Goal: Transaction & Acquisition: Book appointment/travel/reservation

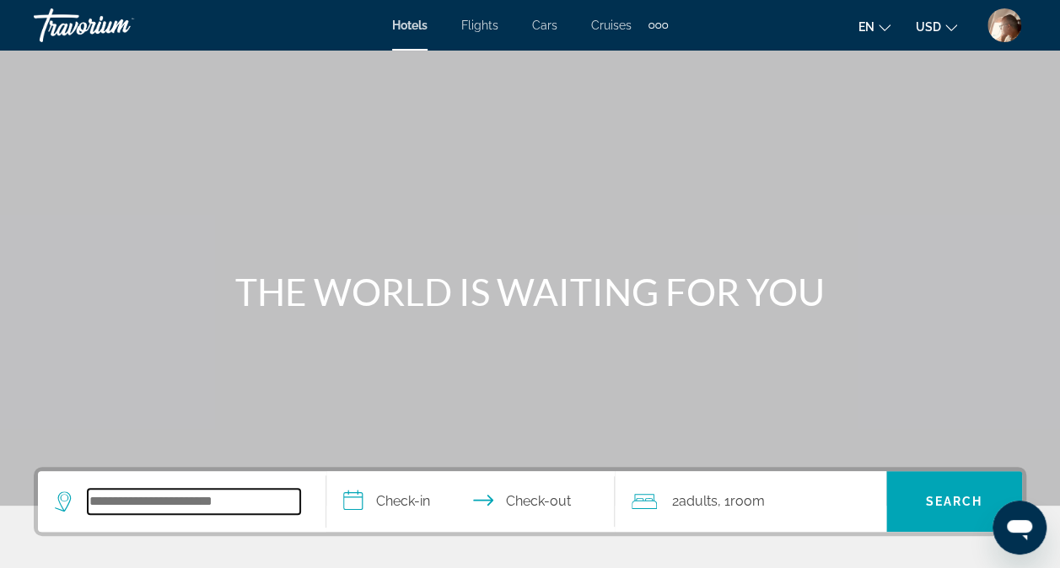
click at [205, 498] on input "Search hotel destination" at bounding box center [194, 501] width 213 height 25
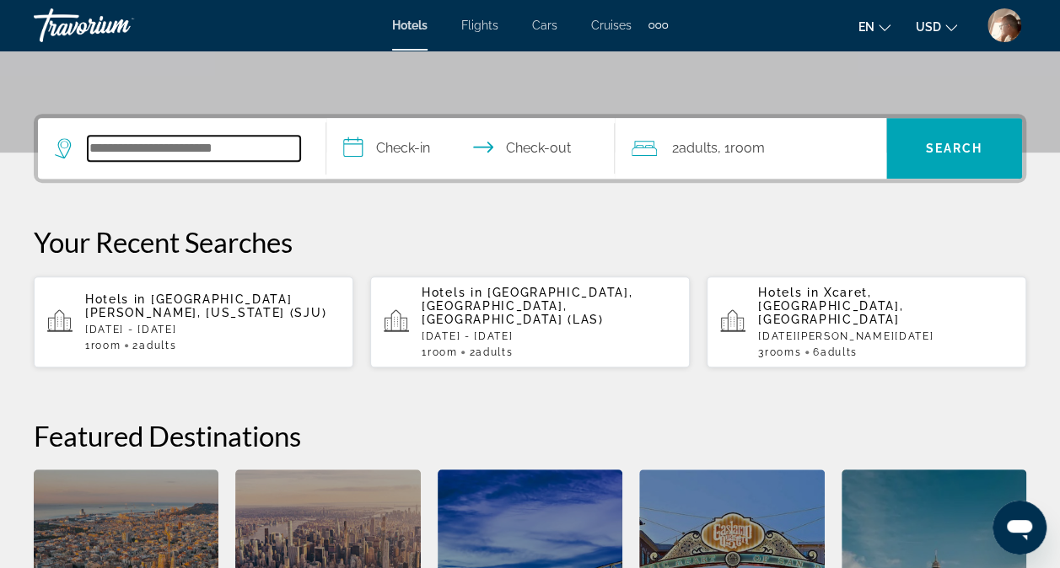
scroll to position [412, 0]
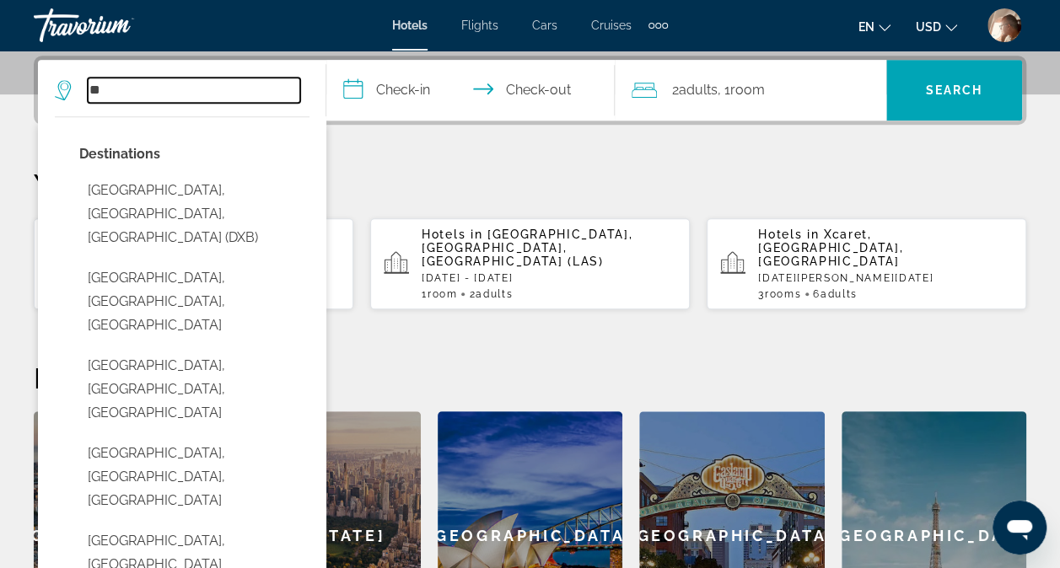
type input "*"
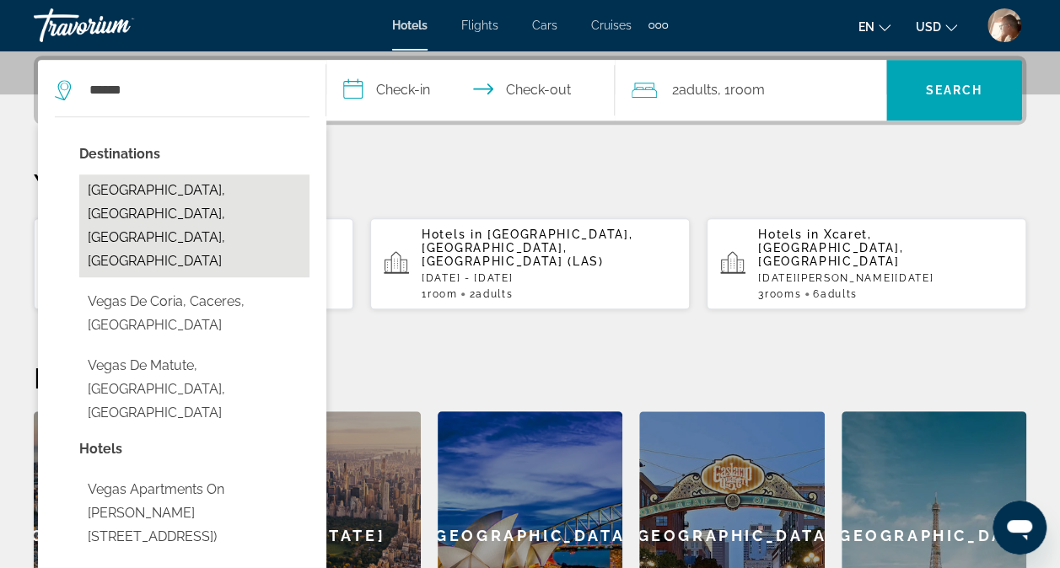
click at [194, 187] on button "[GEOGRAPHIC_DATA], [GEOGRAPHIC_DATA], [GEOGRAPHIC_DATA], [GEOGRAPHIC_DATA]" at bounding box center [194, 226] width 230 height 103
type input "**********"
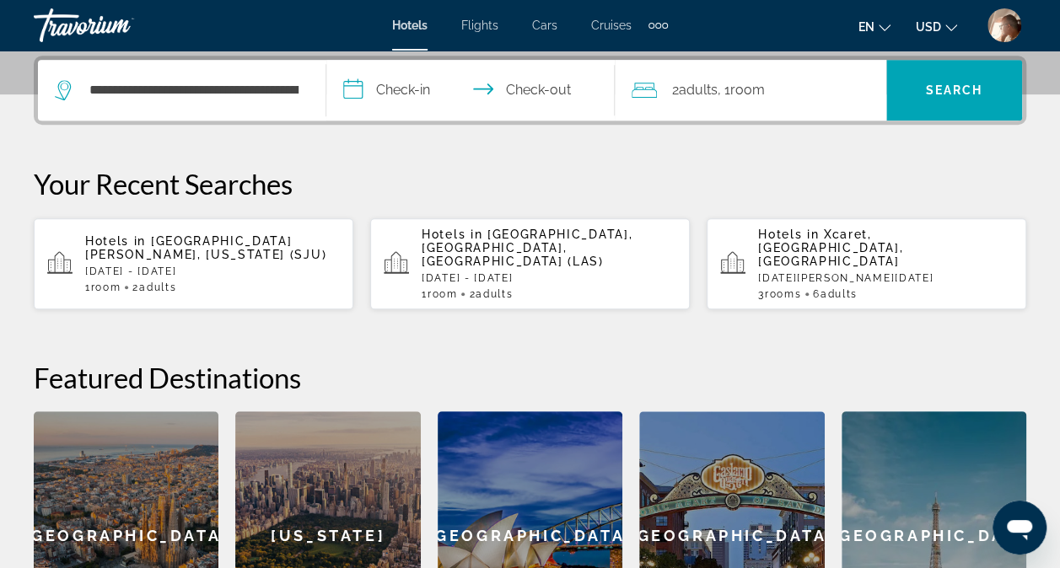
click at [405, 103] on input "**********" at bounding box center [473, 93] width 295 height 66
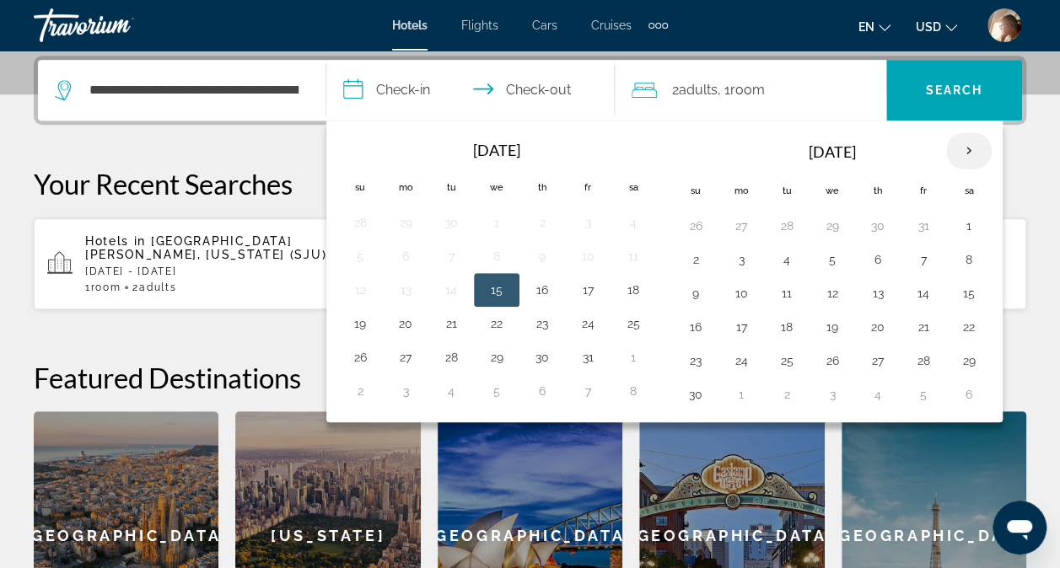
click at [958, 147] on th "Next month" at bounding box center [969, 150] width 46 height 37
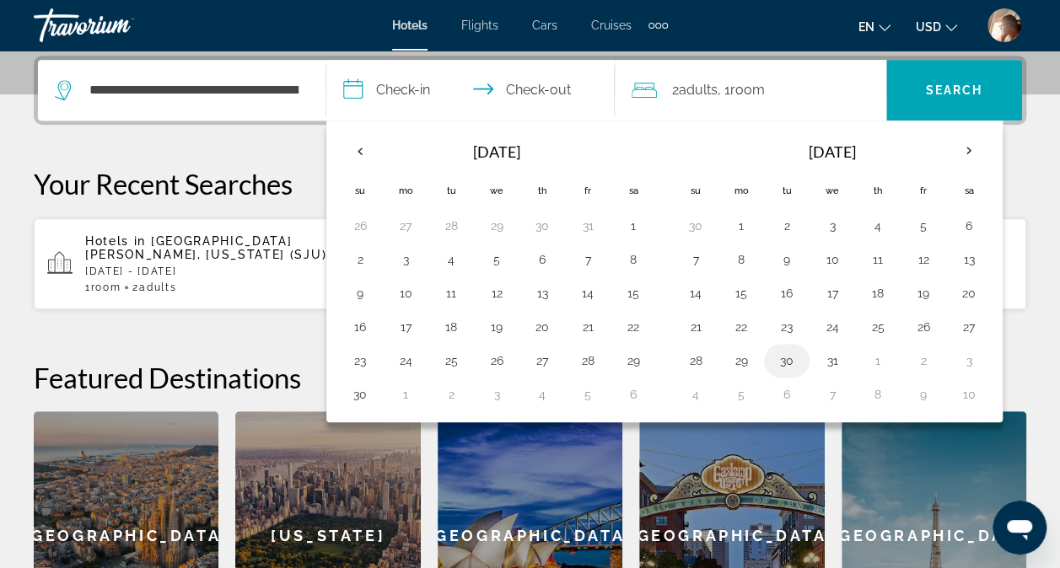
click at [787, 360] on button "30" at bounding box center [786, 361] width 27 height 24
click at [960, 353] on button "3" at bounding box center [968, 361] width 27 height 24
type input "**********"
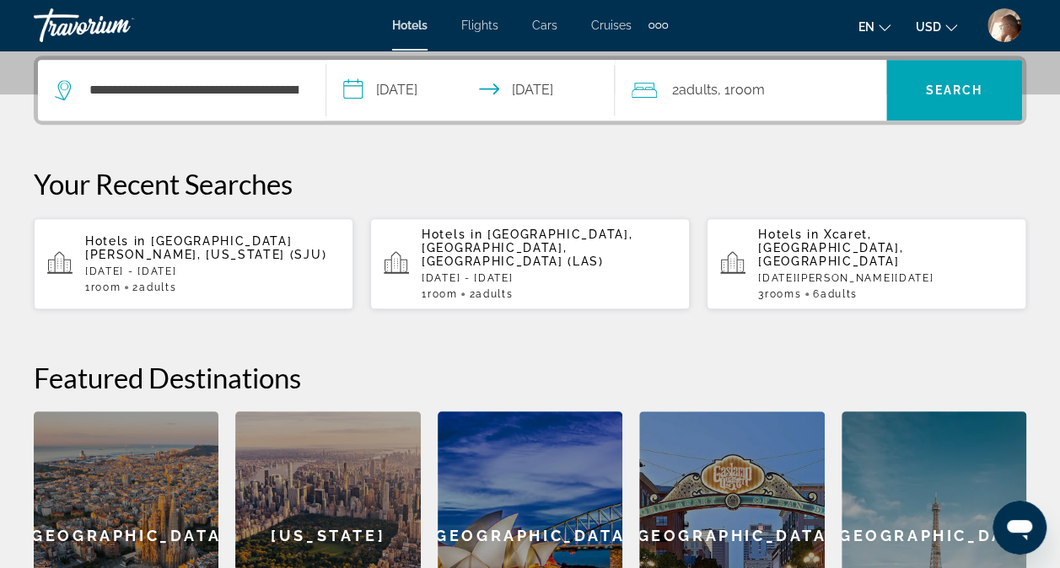
click at [759, 96] on span "Room" at bounding box center [747, 90] width 35 height 16
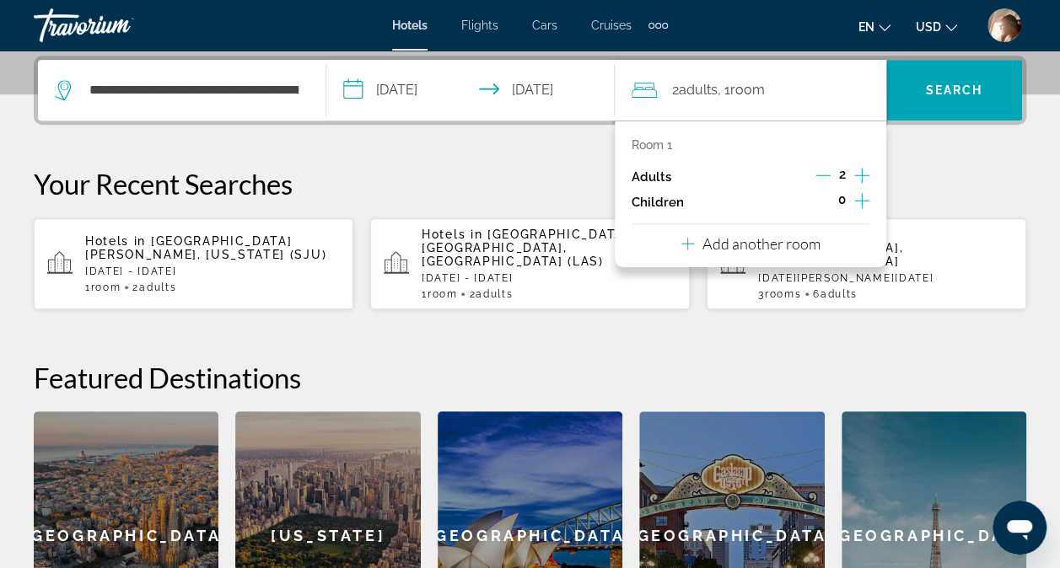
click at [858, 172] on icon "Increment adults" at bounding box center [861, 175] width 15 height 20
click at [934, 83] on span "Search" at bounding box center [954, 89] width 57 height 13
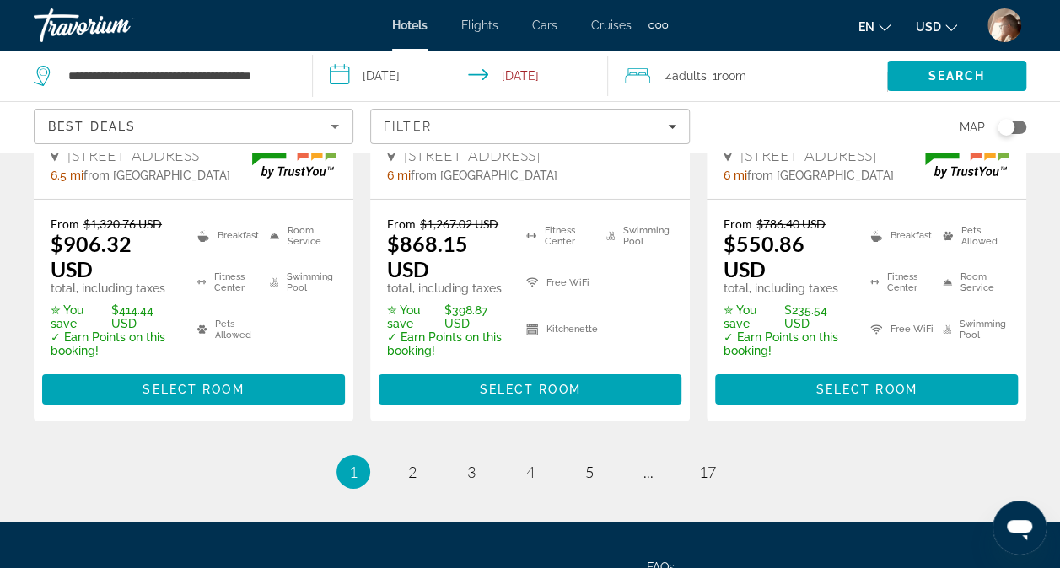
scroll to position [2664, 0]
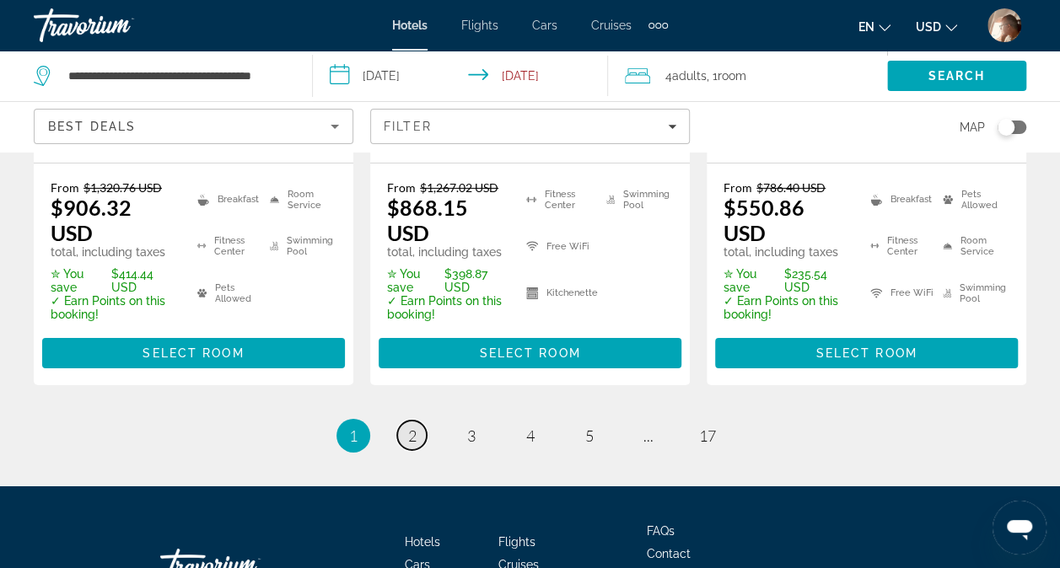
click at [408, 427] on span "2" at bounding box center [412, 436] width 8 height 19
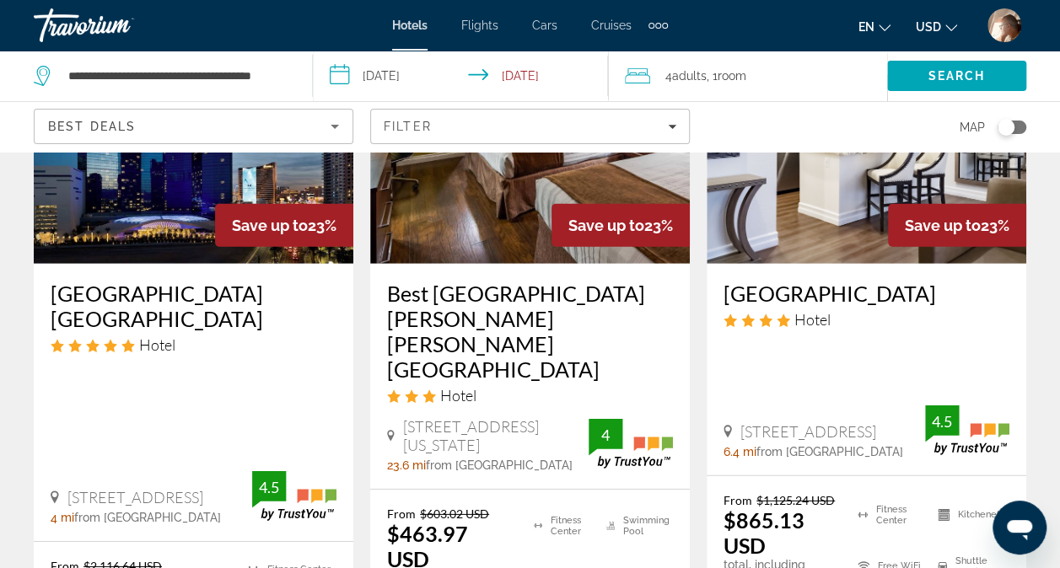
scroll to position [2720, 0]
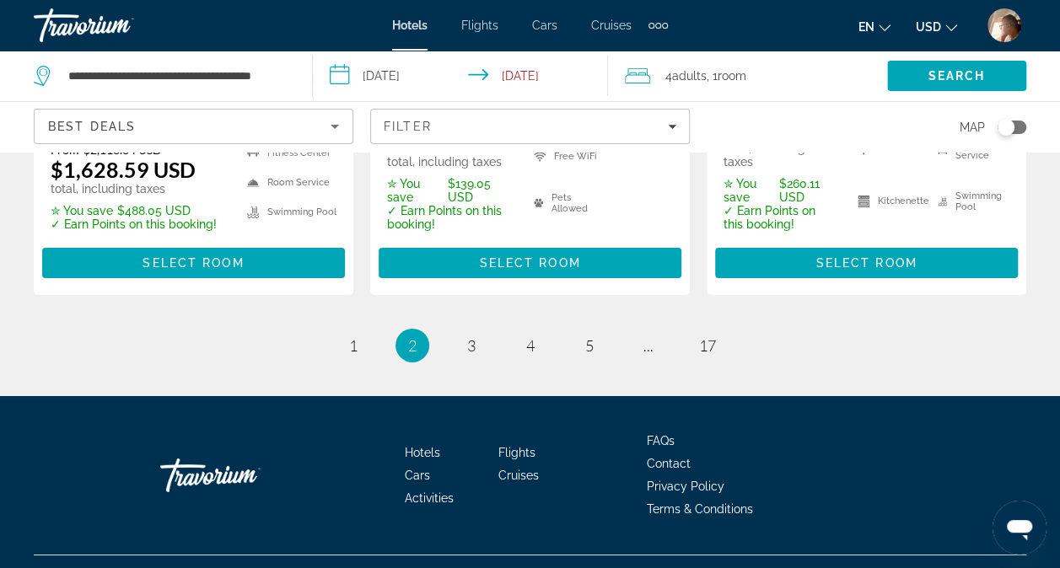
click at [881, 396] on div "Hotels Flights Cars Cruises Activities FAQs Contact Privacy Policy Terms & Cond…" at bounding box center [530, 475] width 993 height 159
click at [473, 336] on span "3" at bounding box center [471, 345] width 8 height 19
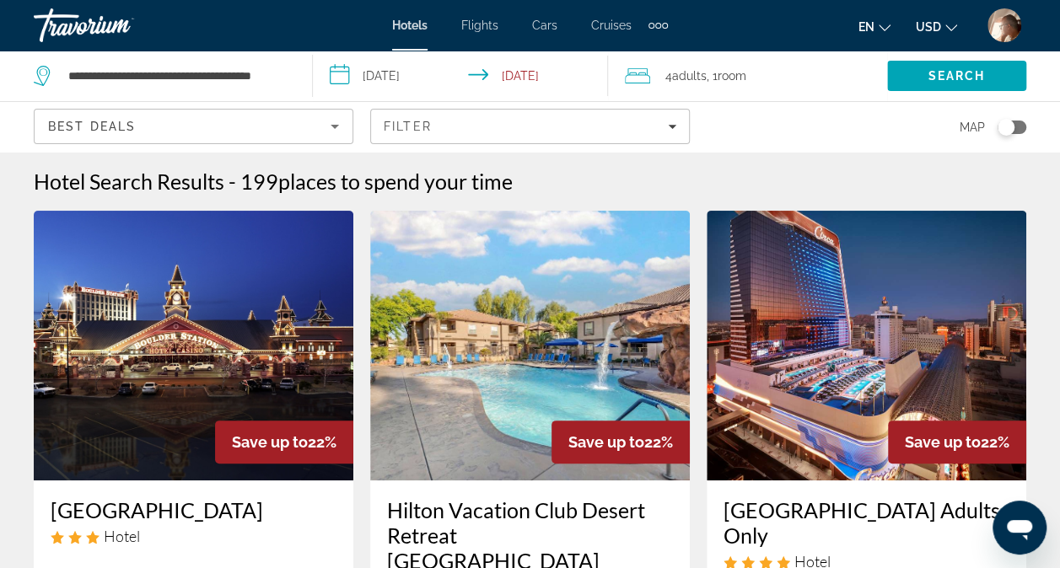
click at [709, 74] on span ", 1 Room rooms" at bounding box center [727, 76] width 40 height 24
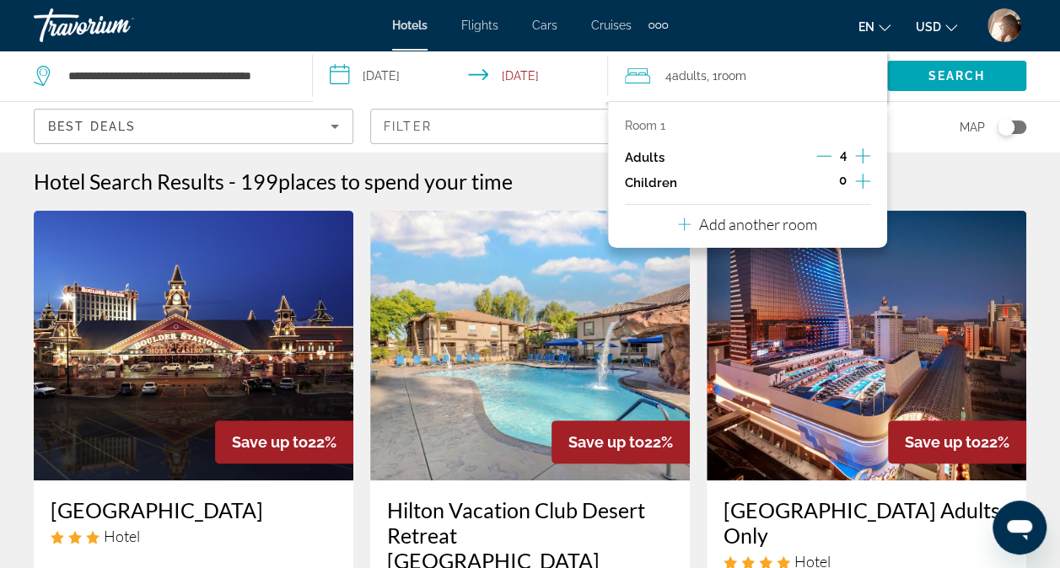
click at [821, 157] on icon "Decrement adults" at bounding box center [823, 155] width 15 height 15
click at [823, 156] on icon "Decrement adults" at bounding box center [823, 156] width 15 height 1
click at [785, 233] on p "Add another room" at bounding box center [758, 224] width 118 height 19
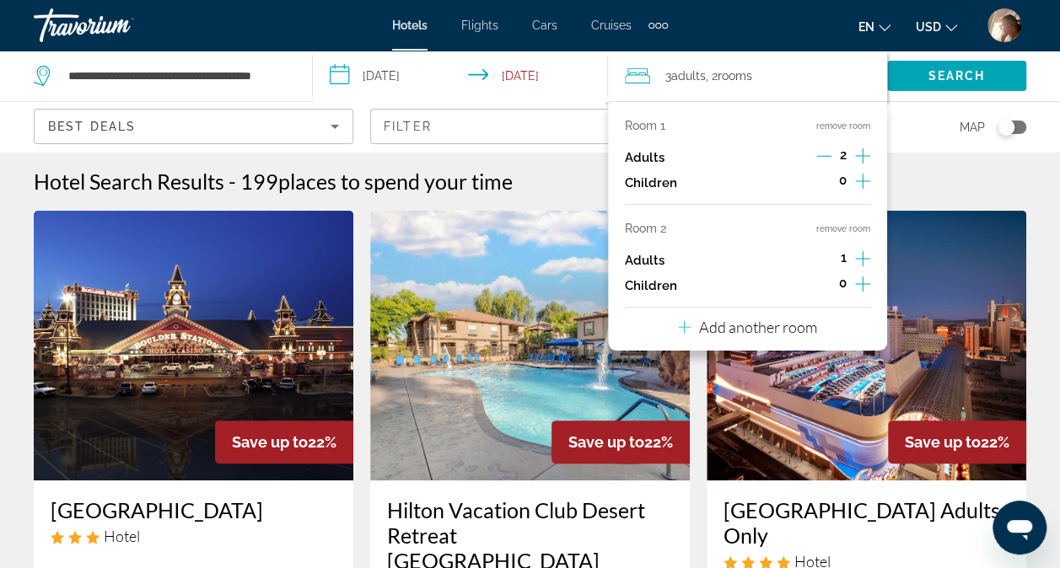
click at [865, 258] on icon "Increment adults" at bounding box center [862, 258] width 15 height 15
click at [966, 175] on div "Hotel Search Results - 199 places to spend your time" at bounding box center [530, 181] width 993 height 25
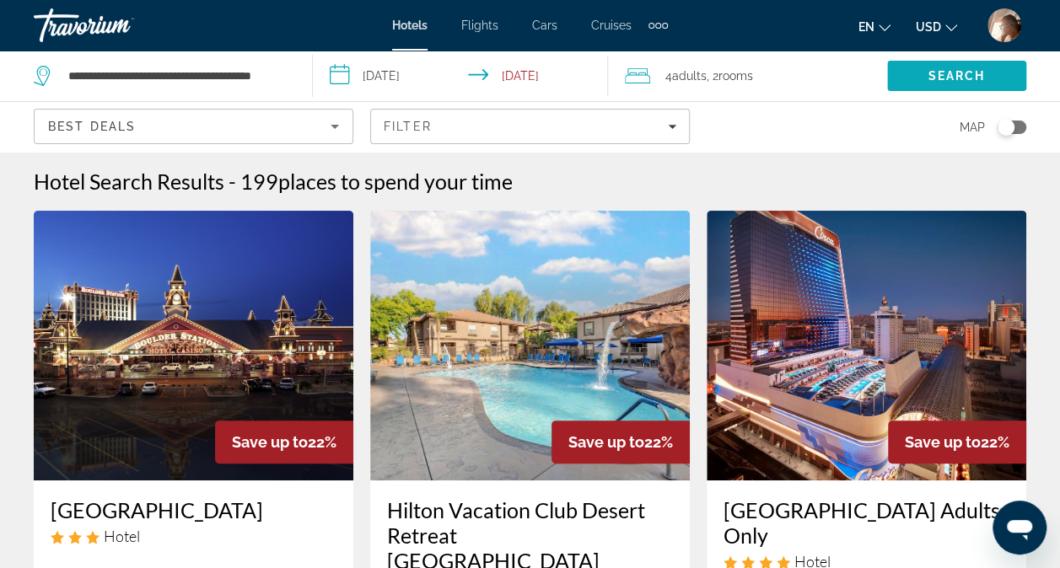
click at [949, 83] on span "Search" at bounding box center [956, 76] width 139 height 40
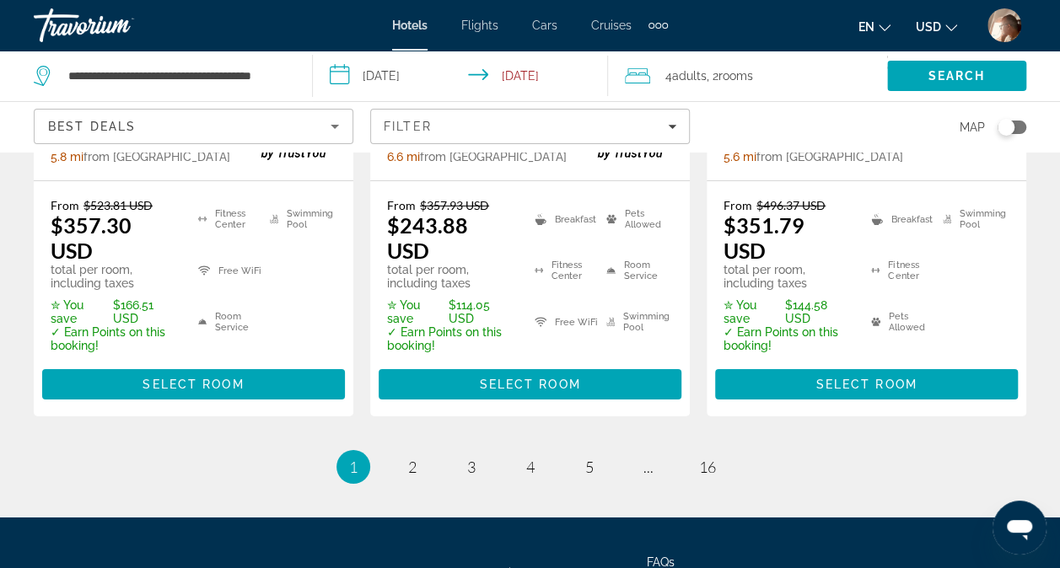
scroll to position [2667, 0]
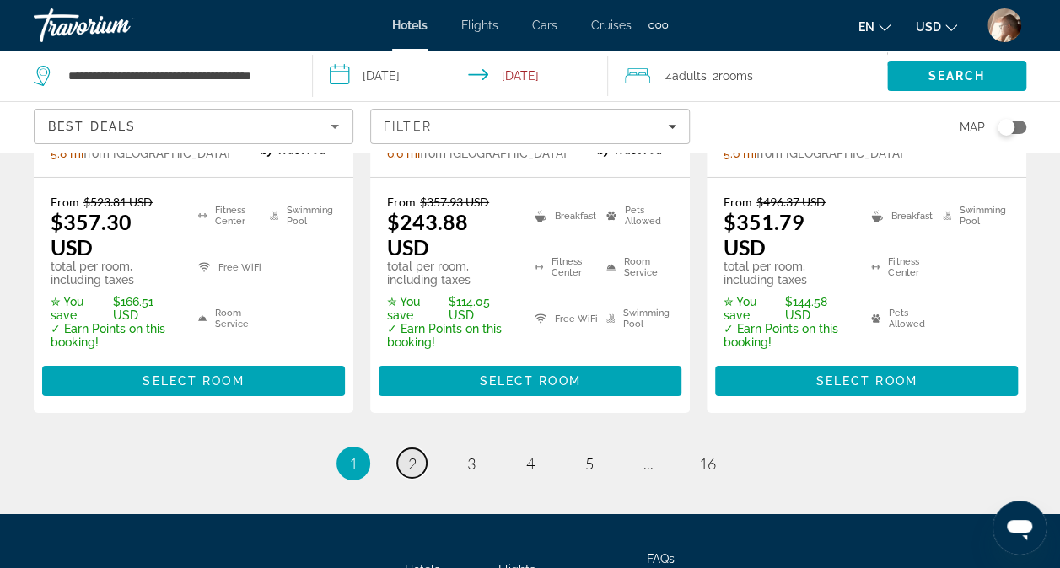
click at [412, 455] on span "2" at bounding box center [412, 464] width 8 height 19
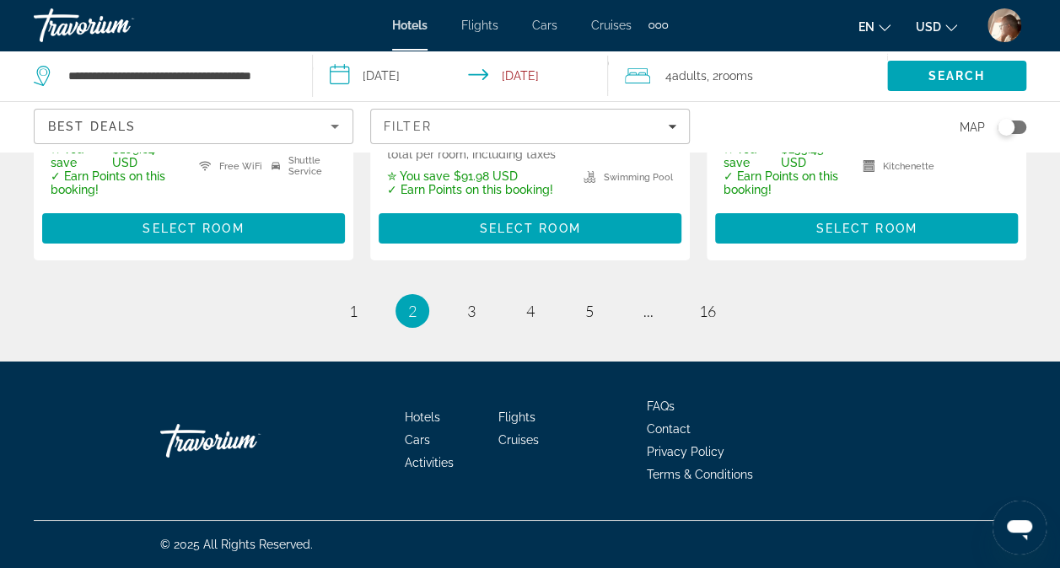
scroll to position [2838, 0]
click at [459, 309] on link "page 3" at bounding box center [471, 311] width 30 height 30
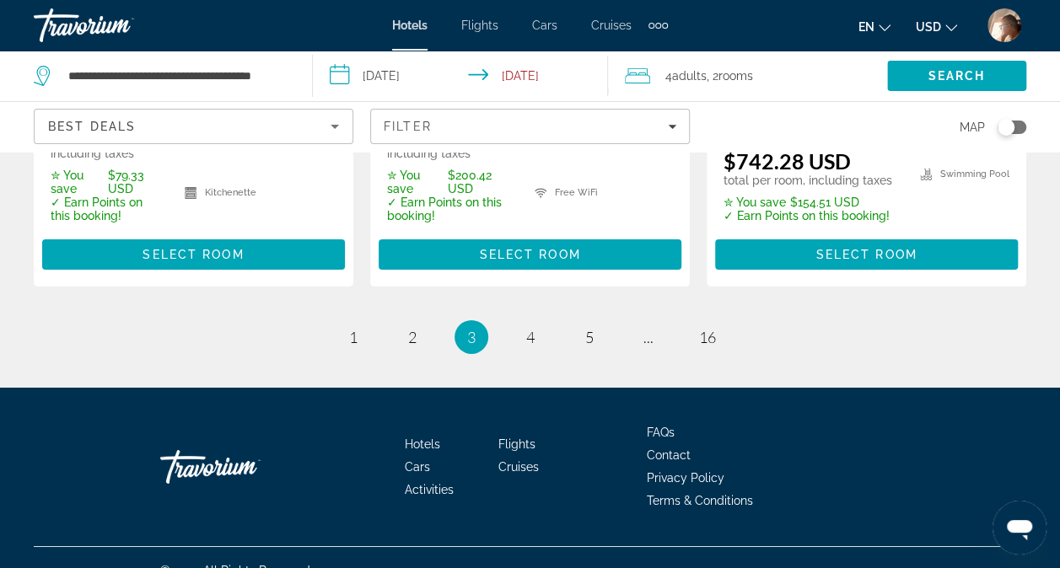
scroll to position [2719, 0]
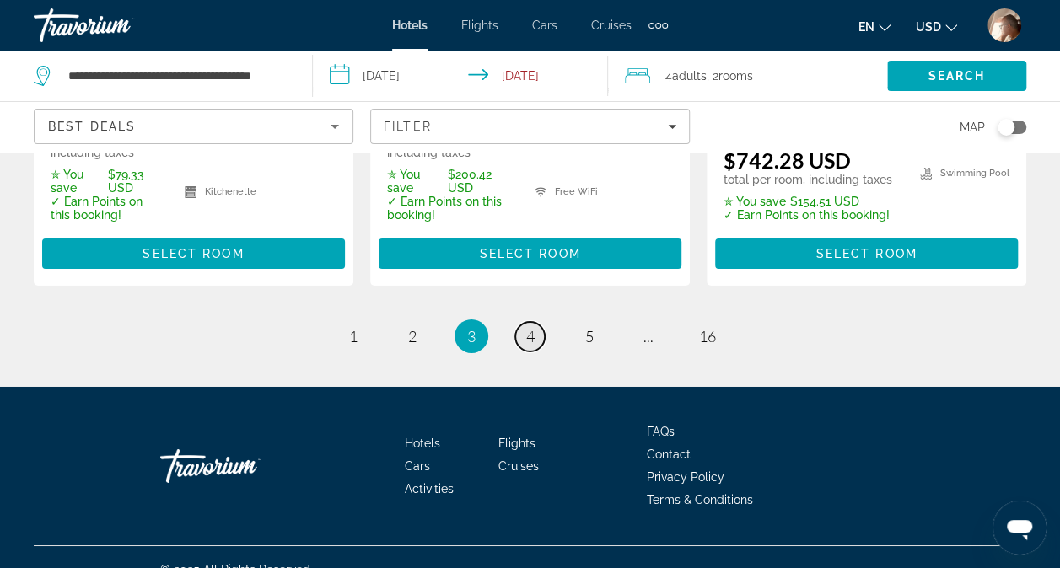
click at [531, 327] on span "4" at bounding box center [530, 336] width 8 height 19
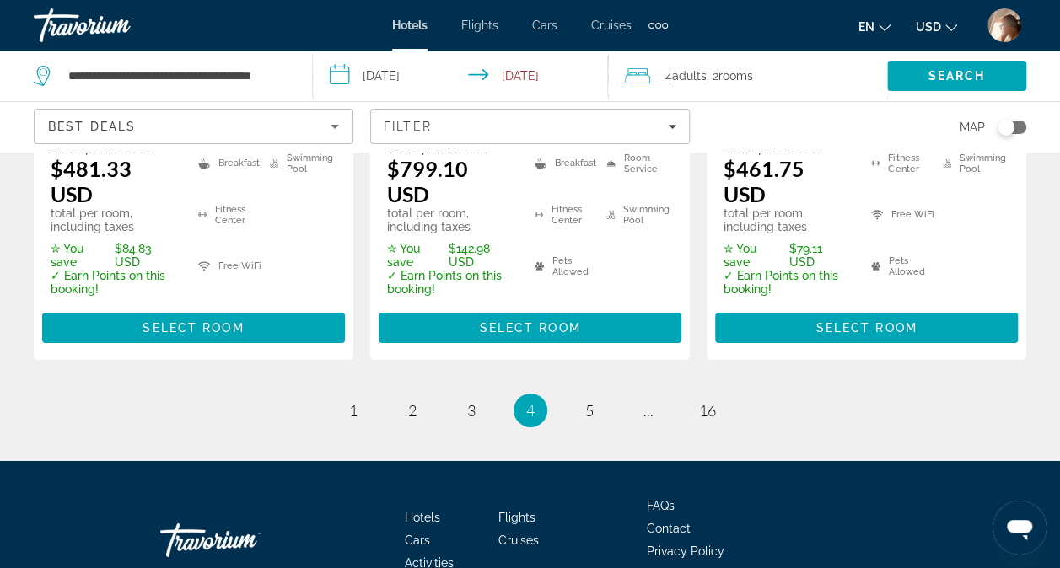
scroll to position [2683, 0]
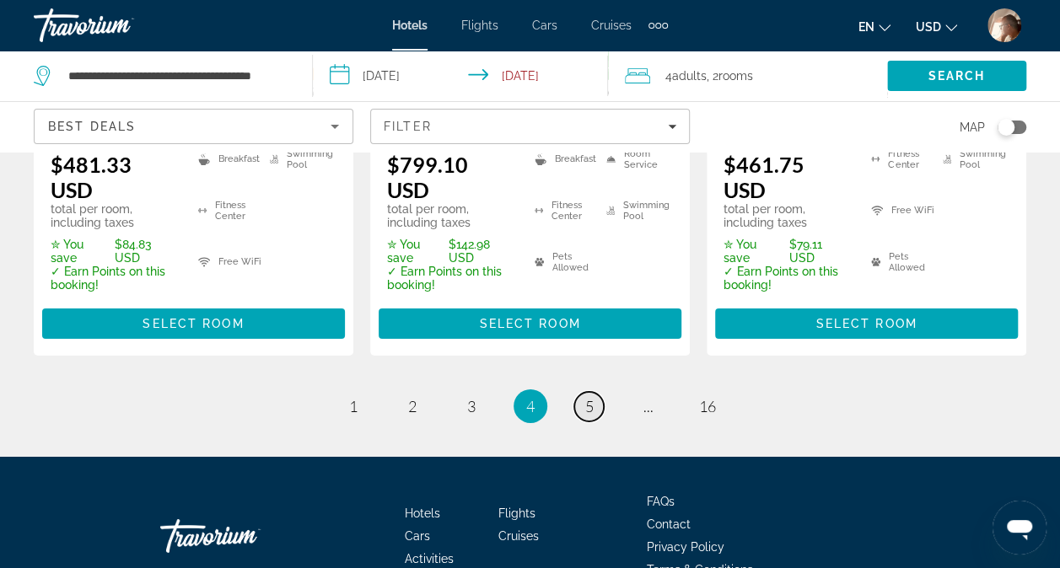
click at [580, 392] on link "page 5" at bounding box center [589, 407] width 30 height 30
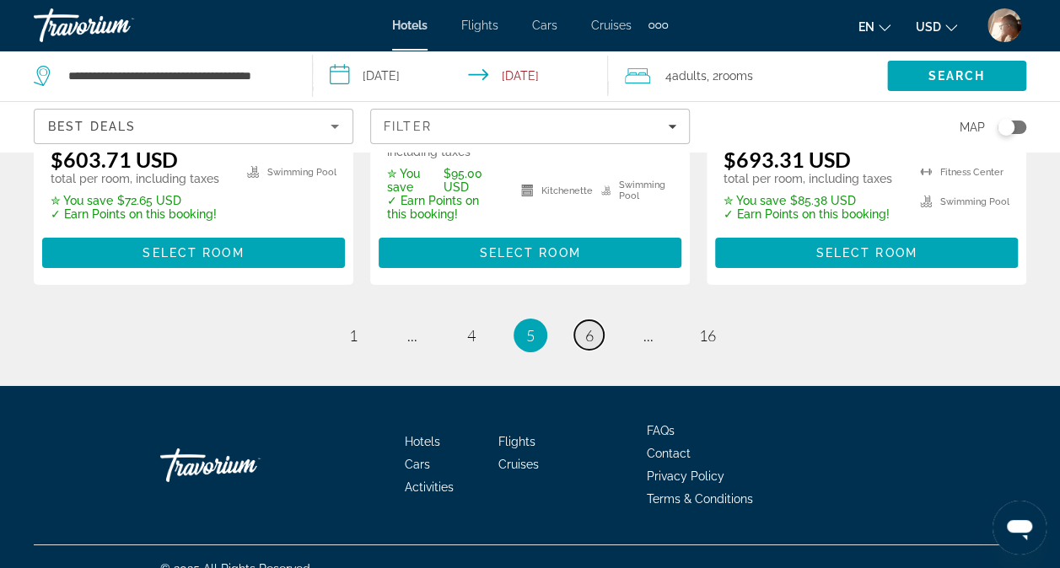
scroll to position [2750, 0]
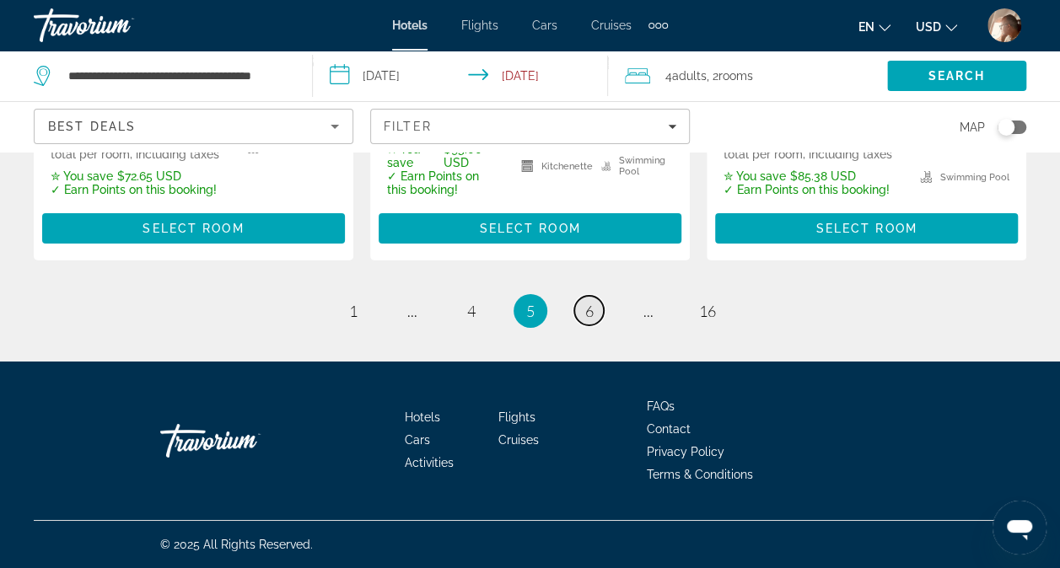
click at [594, 319] on link "page 6" at bounding box center [589, 311] width 30 height 30
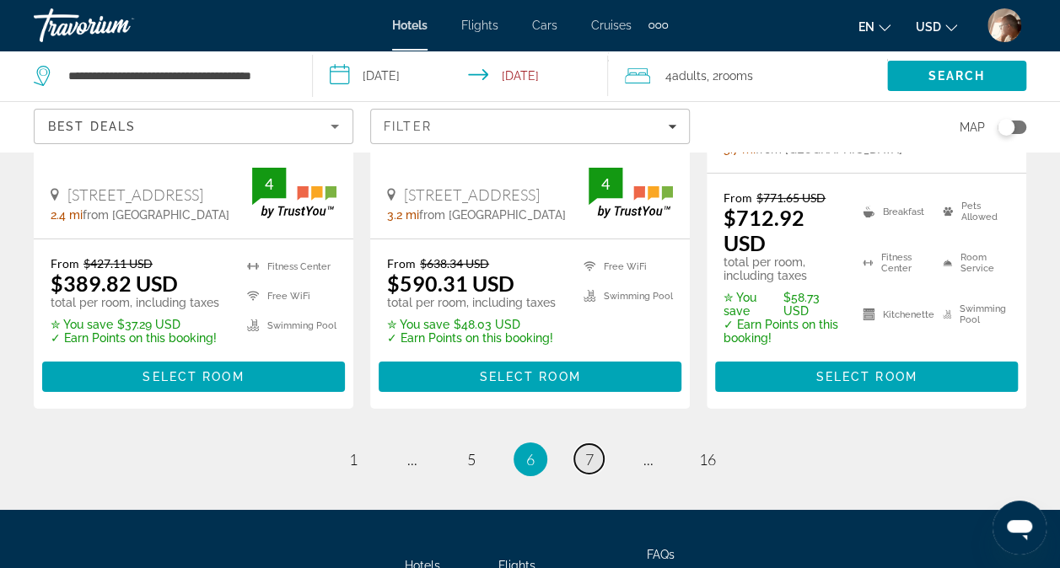
scroll to position [2623, 0]
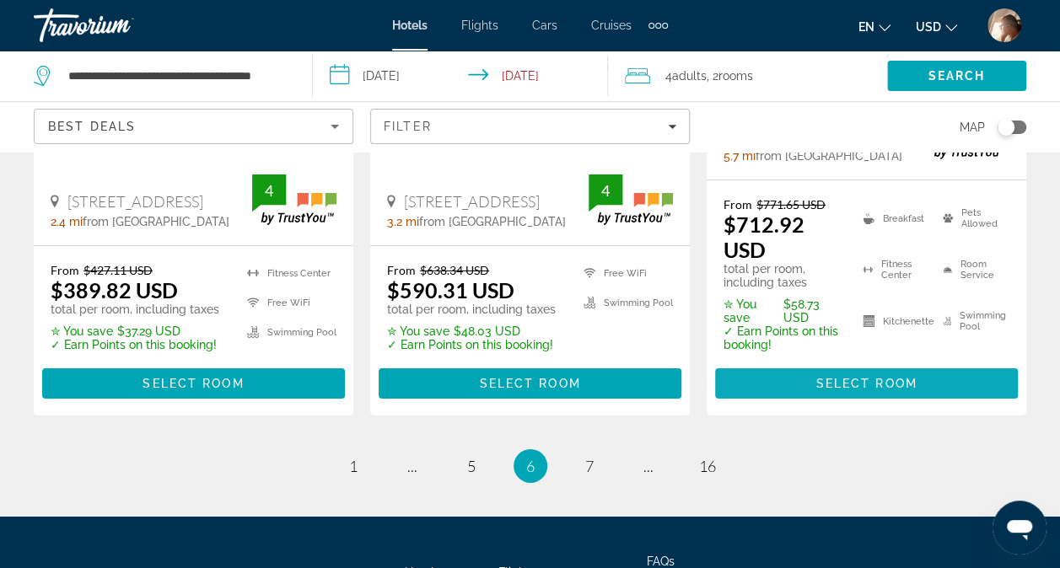
click at [899, 379] on span "Select Room" at bounding box center [865, 383] width 101 height 13
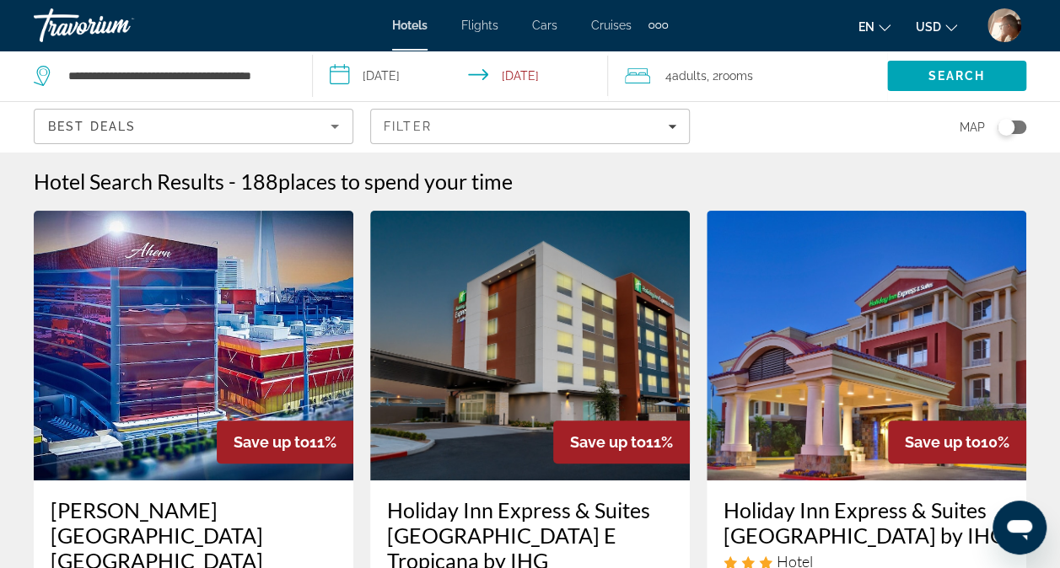
click at [709, 81] on span ", 2 Room rooms" at bounding box center [730, 76] width 46 height 24
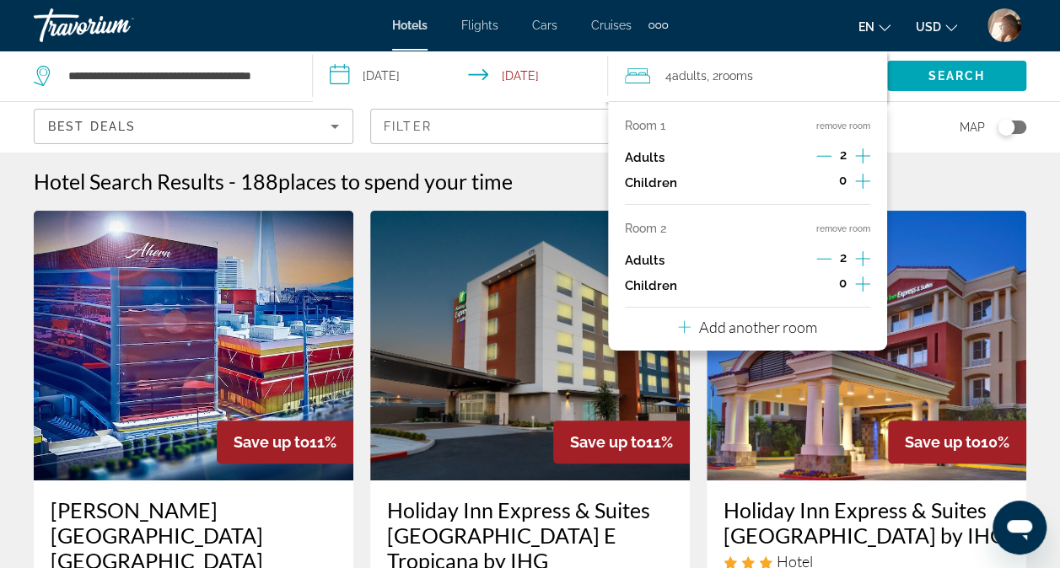
click at [862, 159] on icon "Increment adults" at bounding box center [862, 155] width 15 height 15
click at [865, 152] on icon "Increment adults" at bounding box center [862, 156] width 15 height 20
click at [857, 225] on button "remove room" at bounding box center [843, 228] width 54 height 11
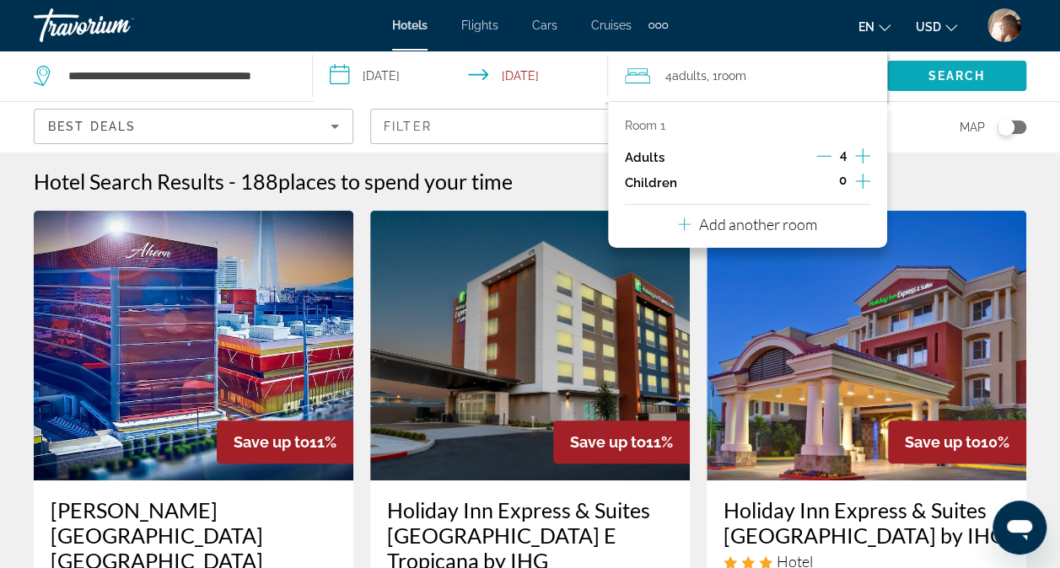
click at [958, 84] on span "Search" at bounding box center [956, 76] width 139 height 40
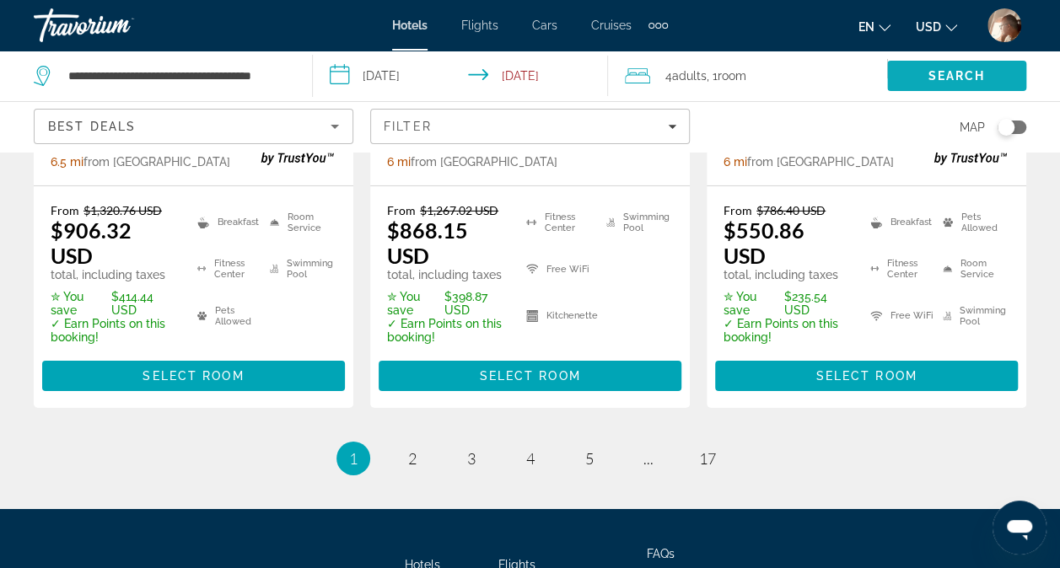
scroll to position [2664, 0]
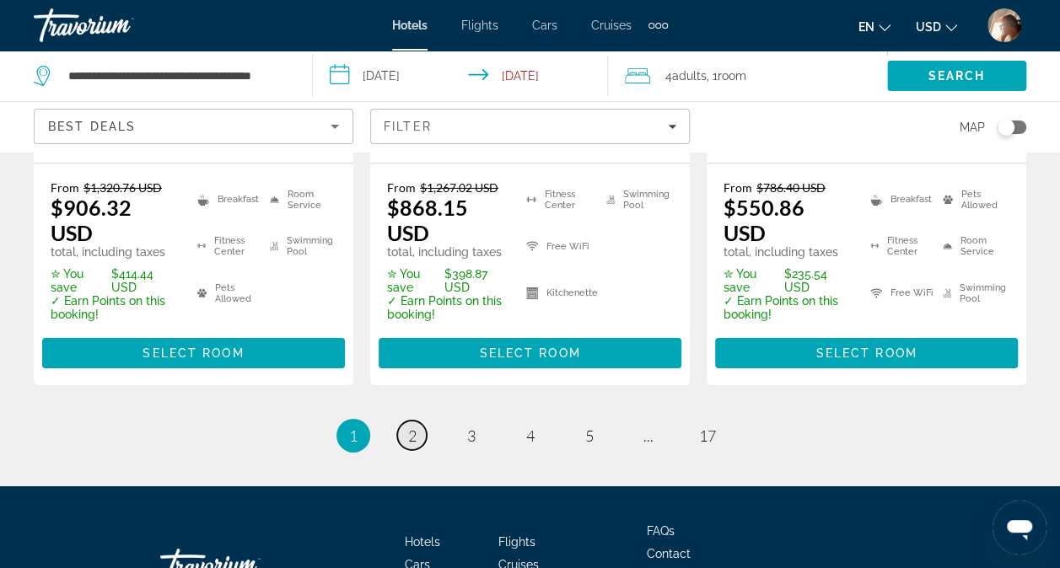
click at [413, 427] on span "2" at bounding box center [412, 436] width 8 height 19
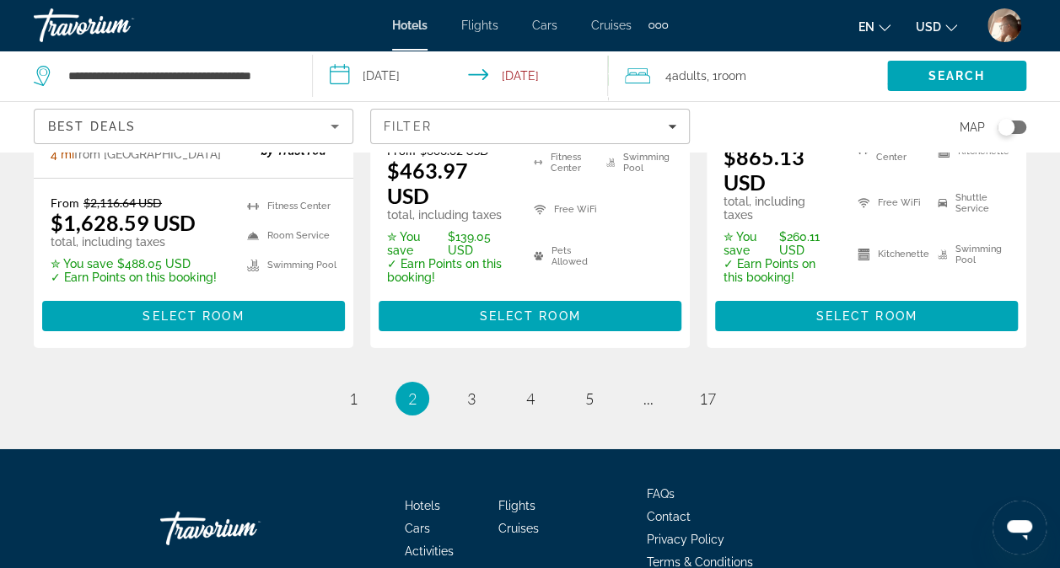
scroll to position [2720, 0]
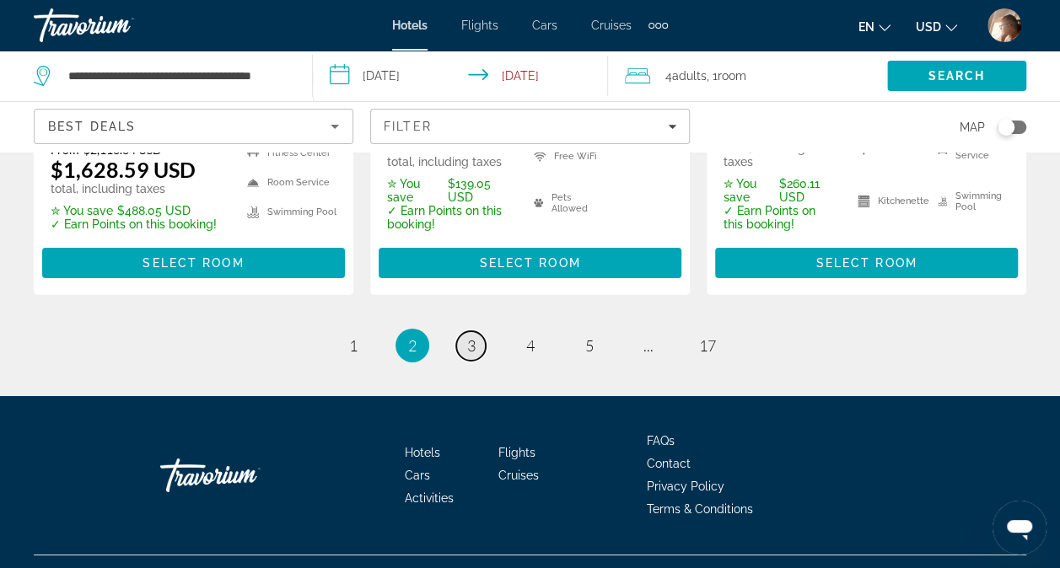
click at [481, 331] on link "page 3" at bounding box center [471, 346] width 30 height 30
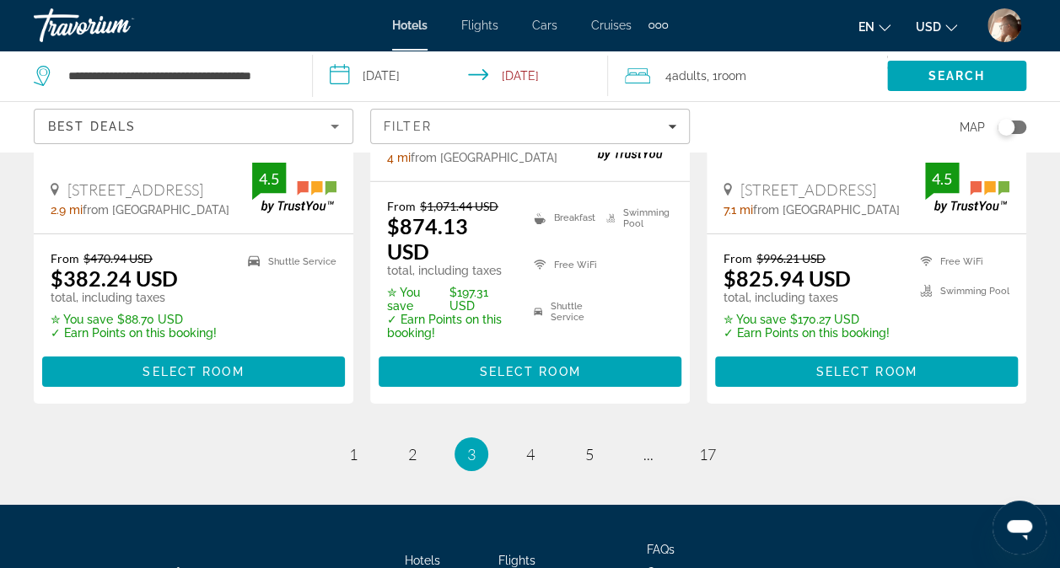
scroll to position [2581, 0]
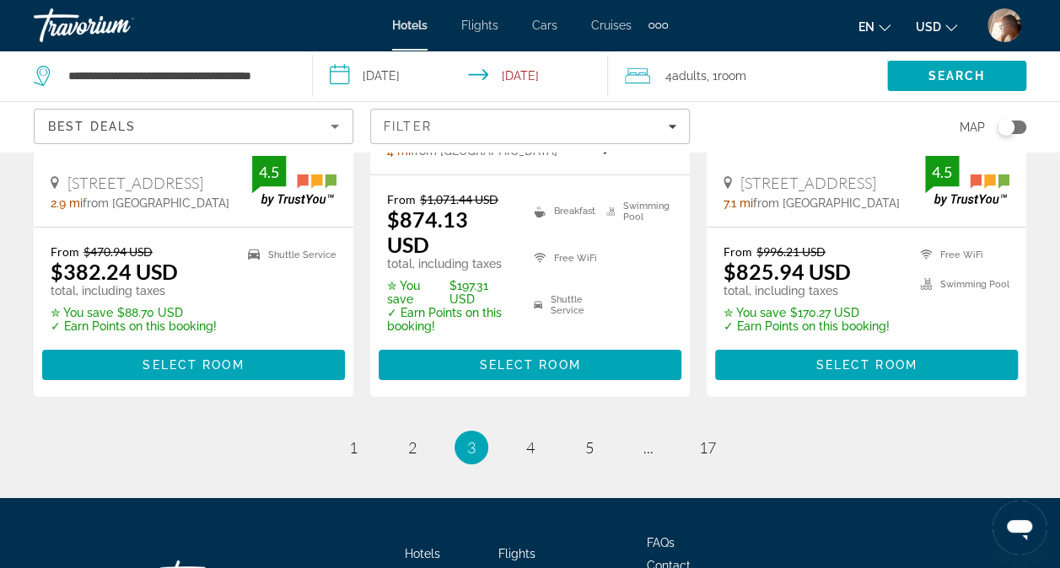
click at [541, 431] on li "page 4" at bounding box center [531, 448] width 34 height 34
click at [523, 433] on link "page 4" at bounding box center [530, 448] width 30 height 30
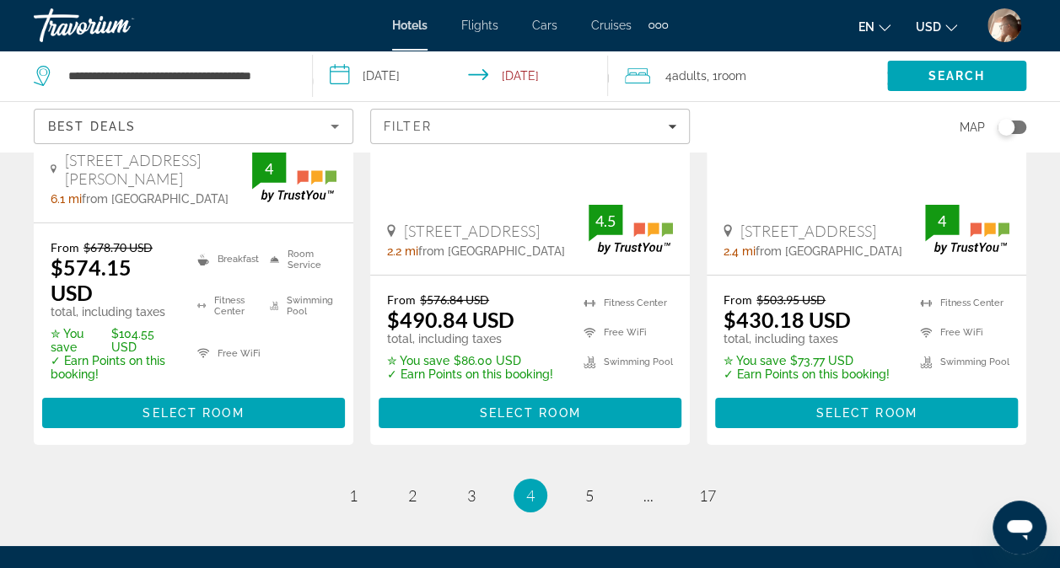
scroll to position [2577, 0]
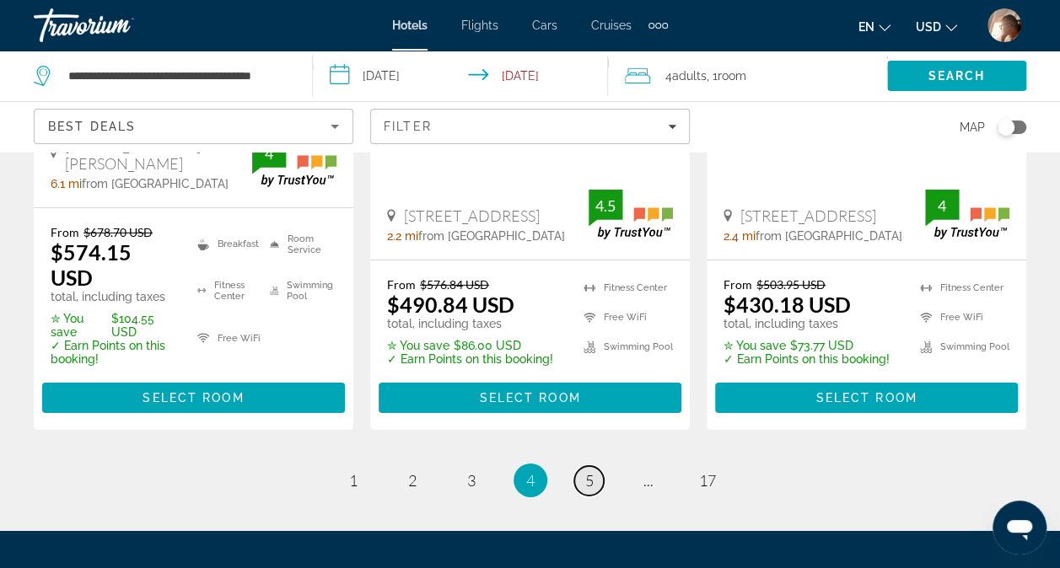
click at [592, 471] on span "5" at bounding box center [589, 480] width 8 height 19
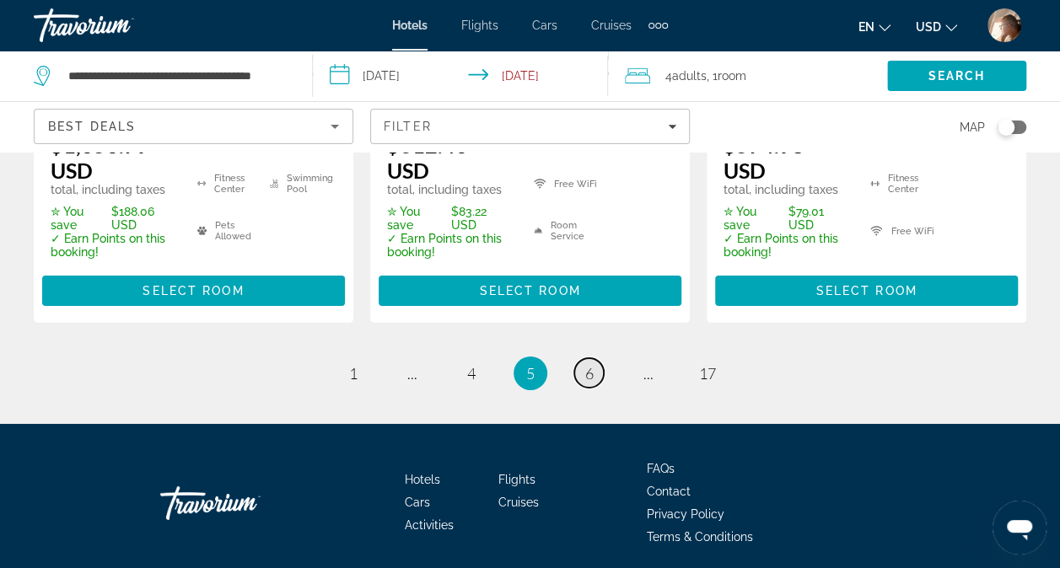
scroll to position [2694, 0]
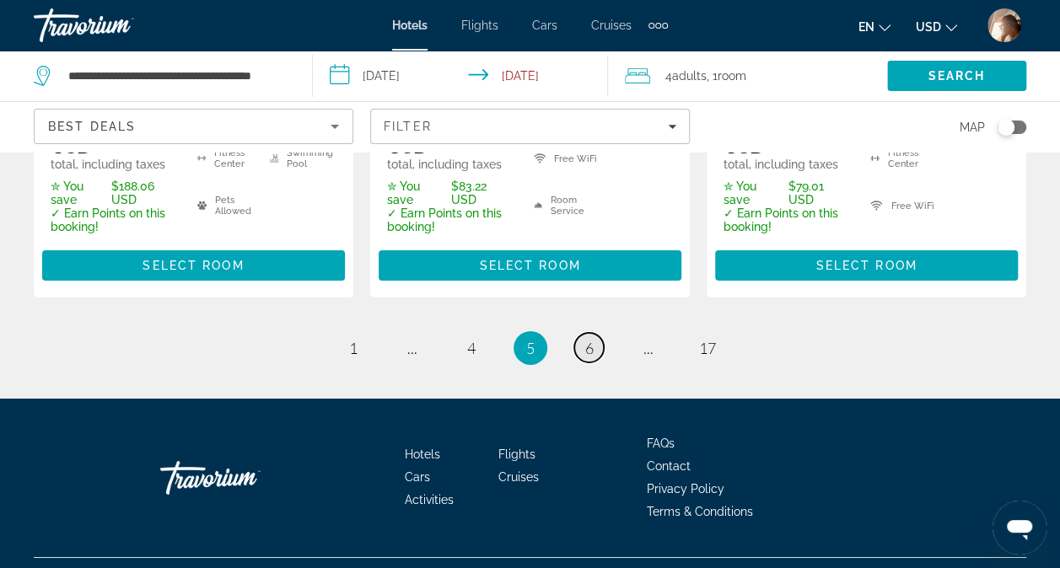
click at [587, 333] on link "page 6" at bounding box center [589, 348] width 30 height 30
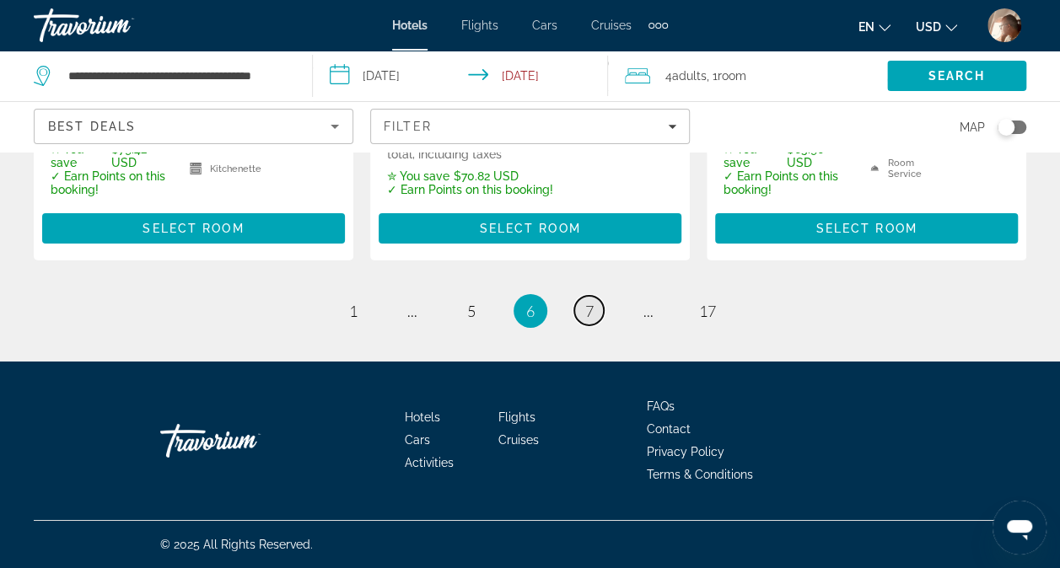
scroll to position [2723, 0]
click at [592, 320] on span "7" at bounding box center [589, 311] width 8 height 19
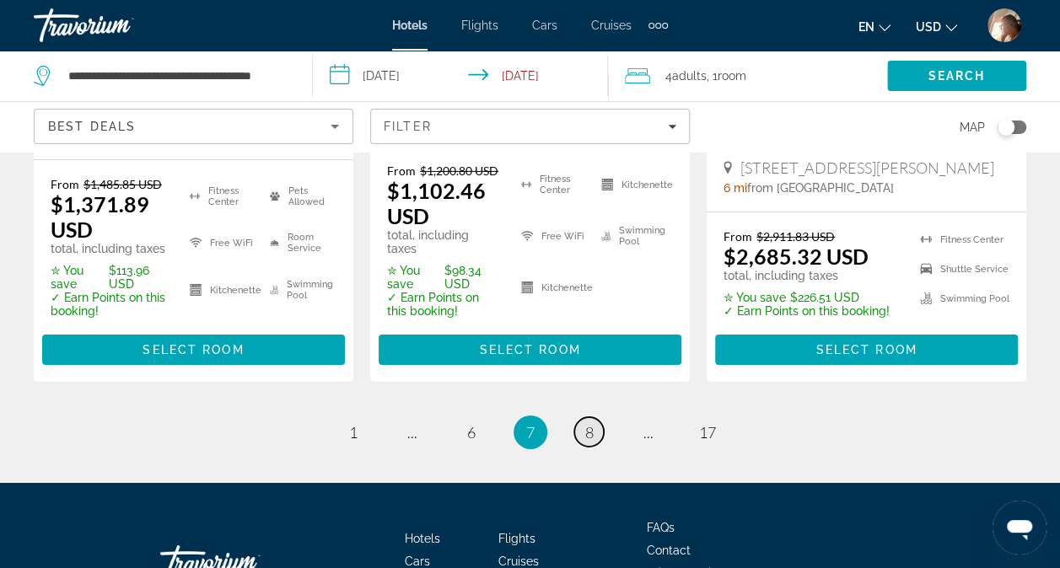
scroll to position [2717, 0]
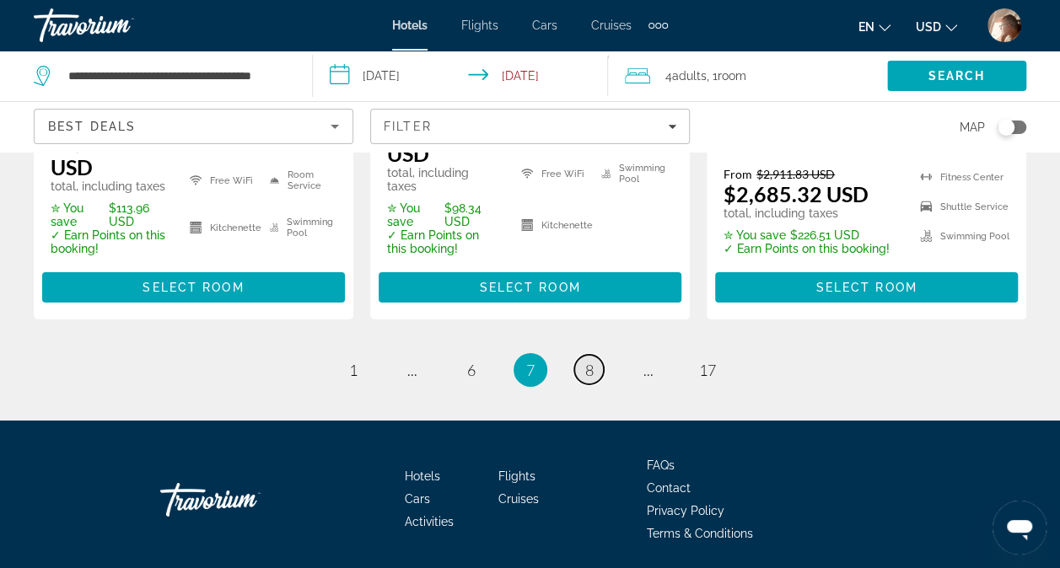
click at [598, 355] on link "page 8" at bounding box center [589, 370] width 30 height 30
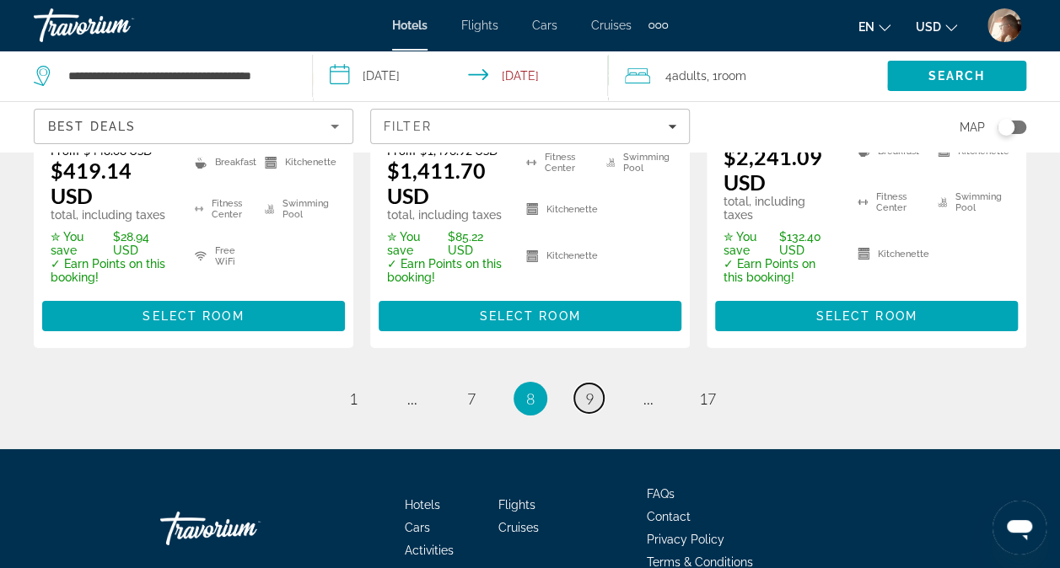
scroll to position [2654, 0]
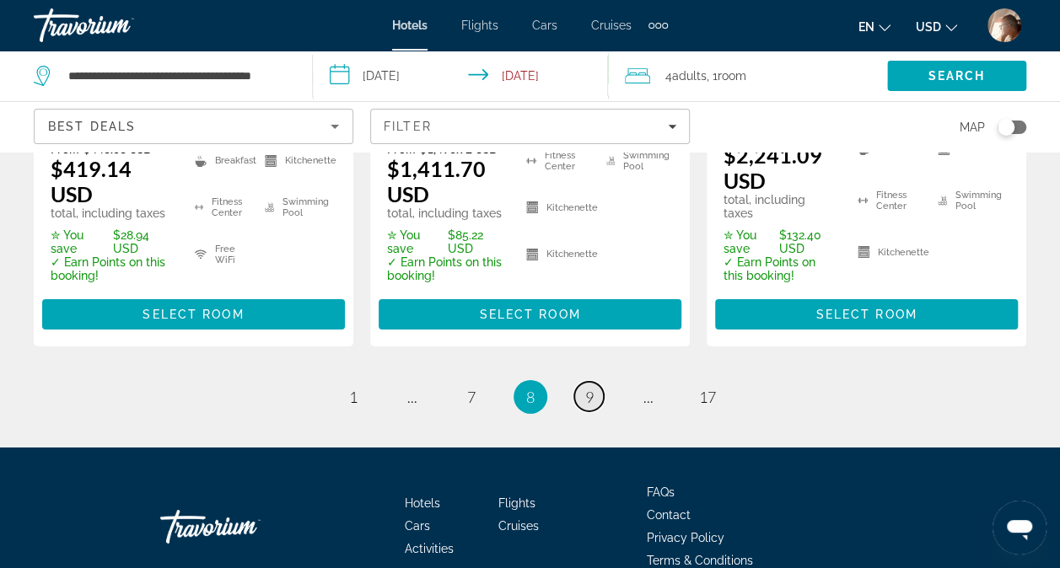
click at [590, 388] on span "9" at bounding box center [589, 397] width 8 height 19
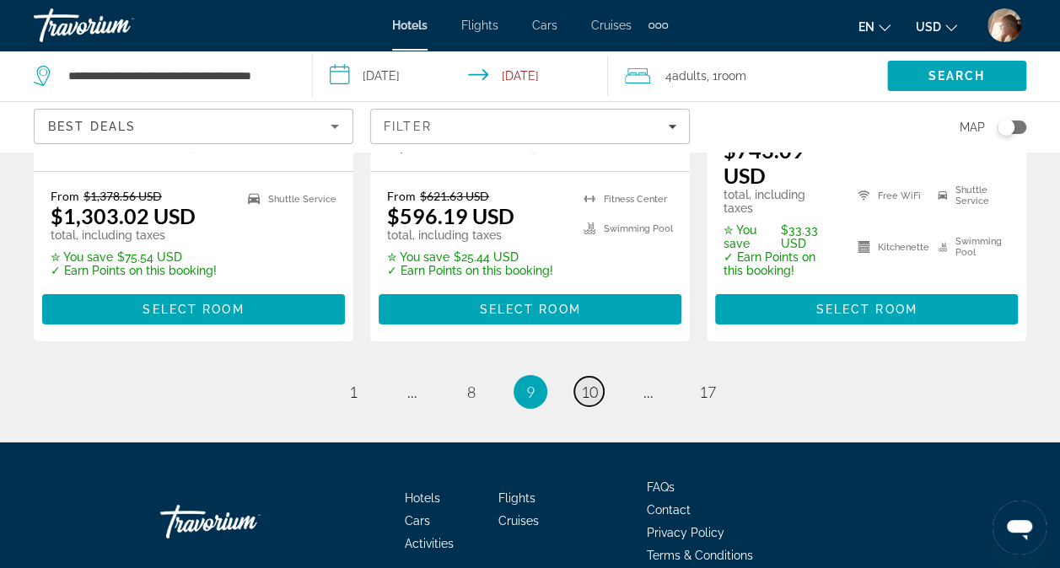
scroll to position [2707, 0]
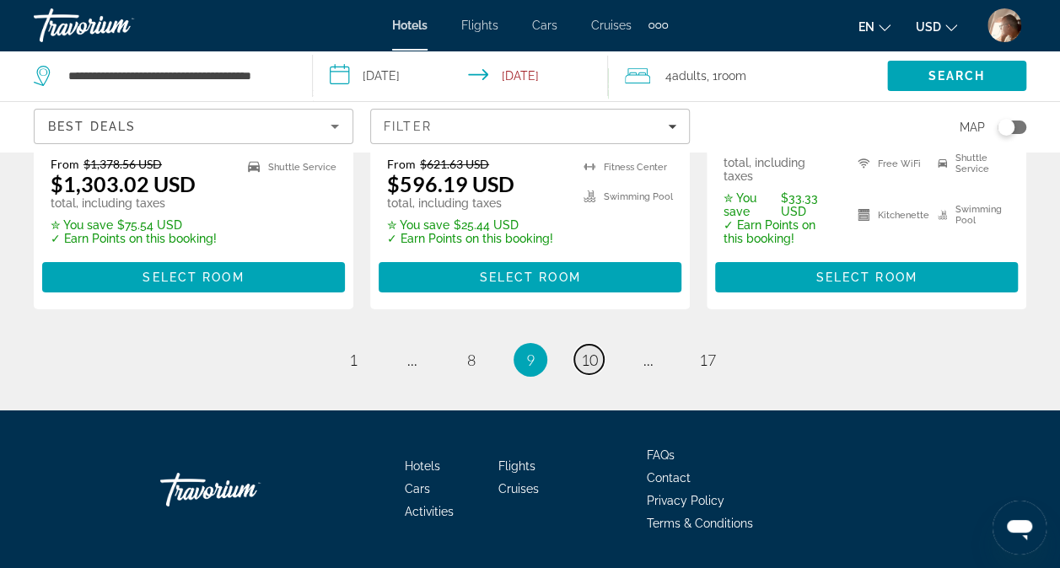
click at [602, 345] on link "page 10" at bounding box center [589, 360] width 30 height 30
